Goal: Transaction & Acquisition: Download file/media

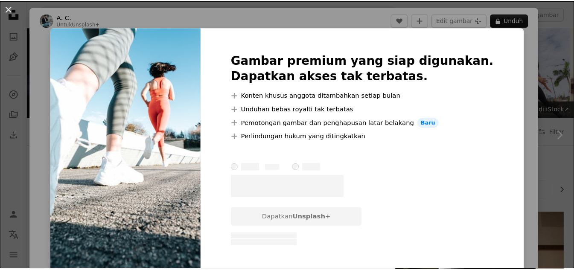
scroll to position [142, 0]
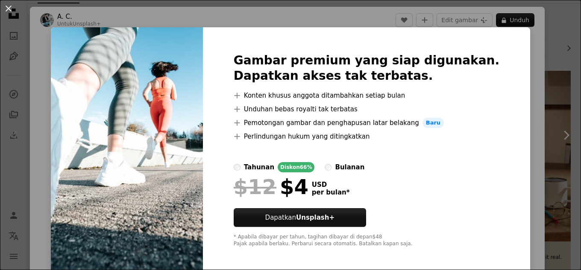
click at [500, 88] on div "Gambar premium yang siap digunakan. Dapatkan akses tak terbatas. A plus sign Ko…" at bounding box center [366, 150] width 327 height 246
click at [542, 13] on div "An X shape Gambar premium yang siap digunakan. Dapatkan akses tak terbatas. A p…" at bounding box center [290, 135] width 581 height 270
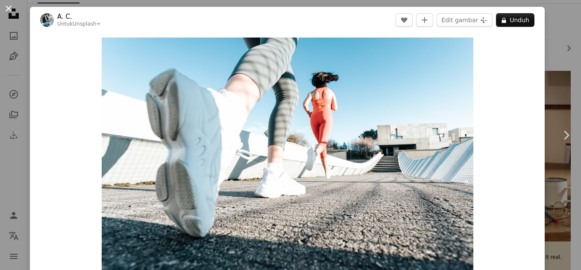
click at [7, 9] on button "An X shape" at bounding box center [8, 8] width 10 height 10
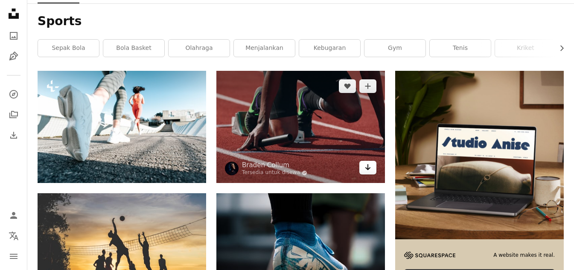
click at [374, 171] on link "Arrow pointing down" at bounding box center [368, 168] width 17 height 14
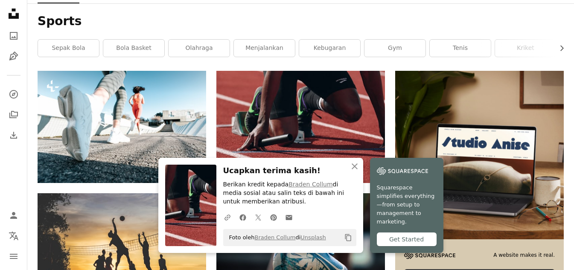
click at [366, 12] on div "Sports Chevron right sepak bola bola basket olahraga Menjalankan Kebugaran Gym …" at bounding box center [300, 36] width 547 height 67
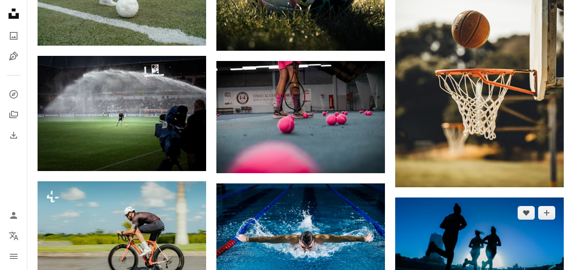
scroll to position [569, 0]
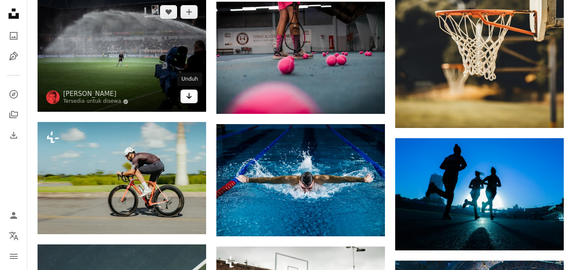
click at [190, 99] on icon "Arrow pointing down" at bounding box center [189, 96] width 7 height 10
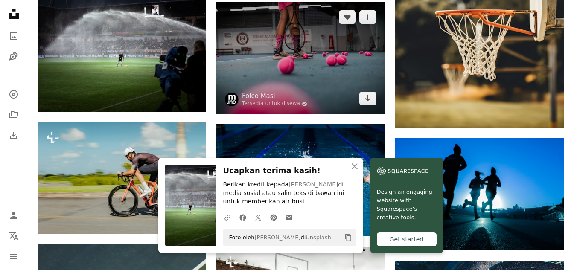
scroll to position [285, 0]
